Goal: Communication & Community: Answer question/provide support

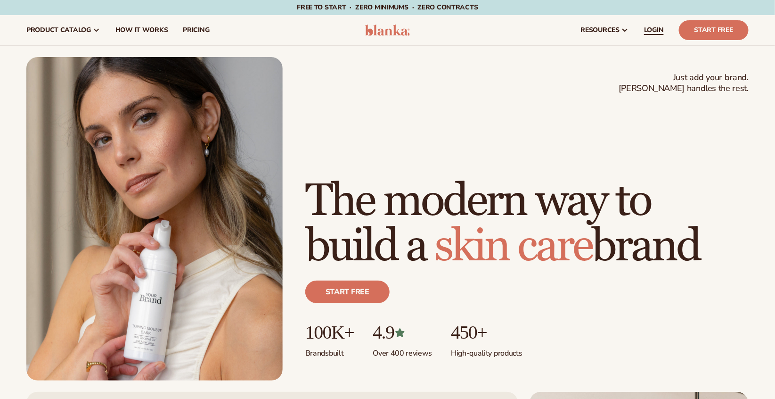
click at [658, 31] on span "LOGIN" at bounding box center [654, 30] width 20 height 8
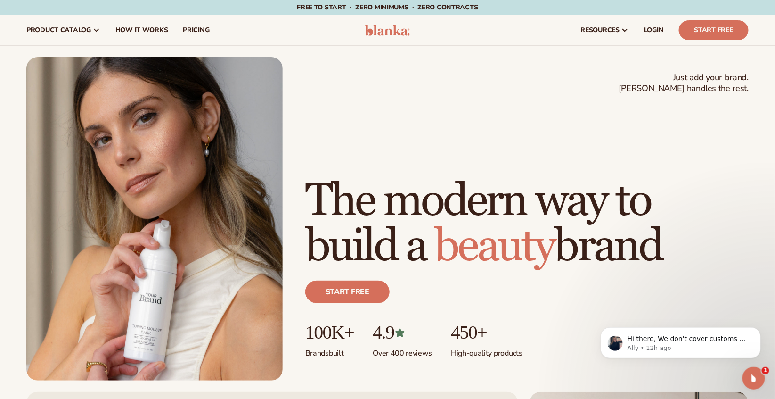
click at [751, 378] on icon "Open Intercom Messenger" at bounding box center [754, 378] width 16 height 16
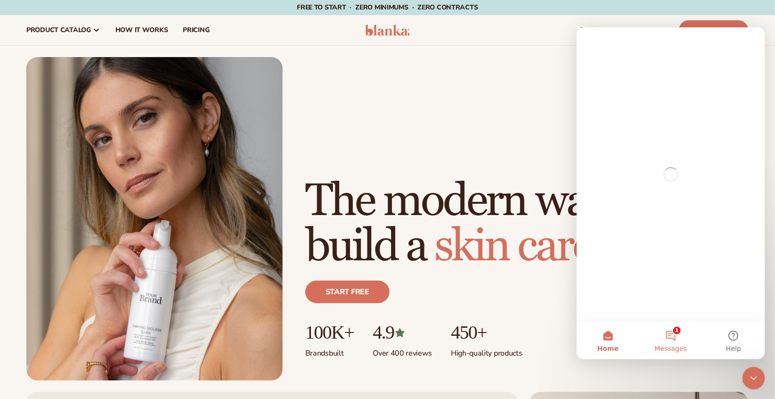
click at [681, 355] on button "1 Messages" at bounding box center [670, 340] width 63 height 38
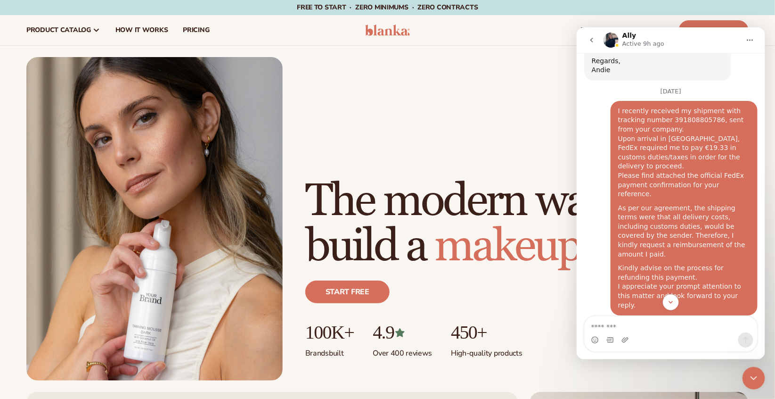
scroll to position [893, 0]
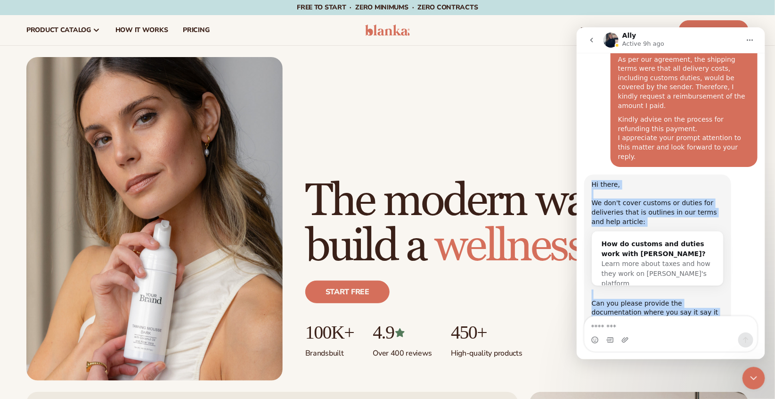
drag, startPoint x: 591, startPoint y: 118, endPoint x: 713, endPoint y: 294, distance: 214.5
click at [713, 294] on div "Hi there, We don't cover customs or duties for deliveries that is outlines in o…" at bounding box center [670, 277] width 173 height 206
copy div "Hi there, We don't cover customs or duties for deliveries that is outlines in o…"
click at [651, 324] on textarea "Message…" at bounding box center [670, 324] width 172 height 16
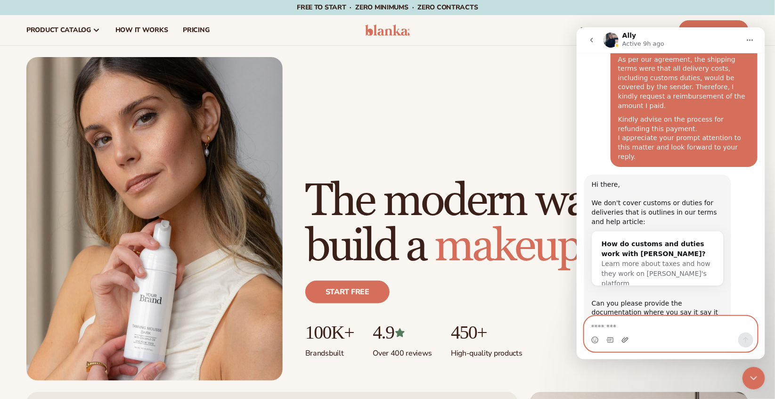
click at [624, 336] on icon "Upload attachment" at bounding box center [625, 339] width 8 height 8
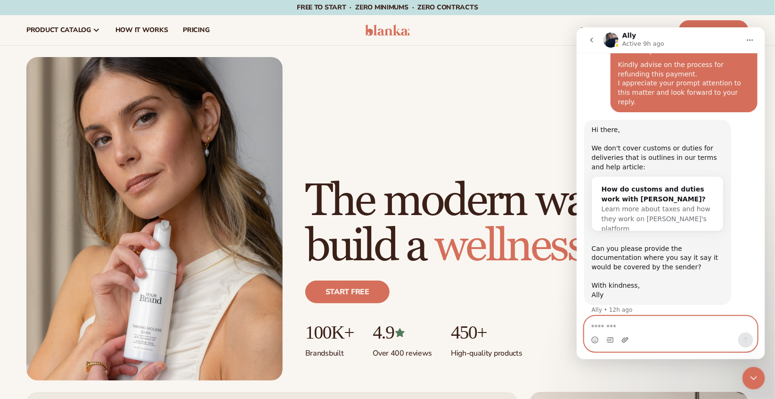
scroll to position [993, 0]
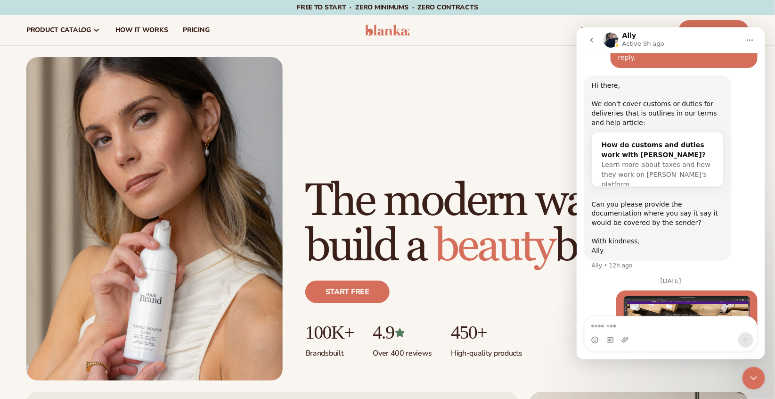
click at [590, 33] on button "go back" at bounding box center [591, 40] width 18 height 18
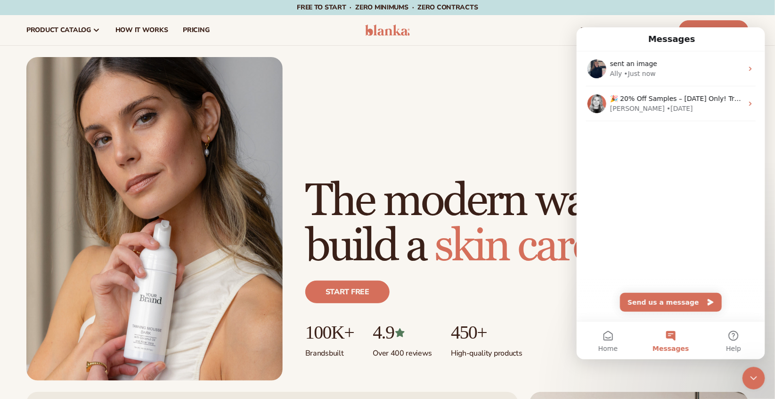
click at [527, 45] on sticky-header "Cart product catalog The Lab by [PERSON_NAME]" at bounding box center [387, 30] width 775 height 31
click at [759, 379] on div "Close Intercom Messenger" at bounding box center [753, 377] width 23 height 23
